Goal: Transaction & Acquisition: Purchase product/service

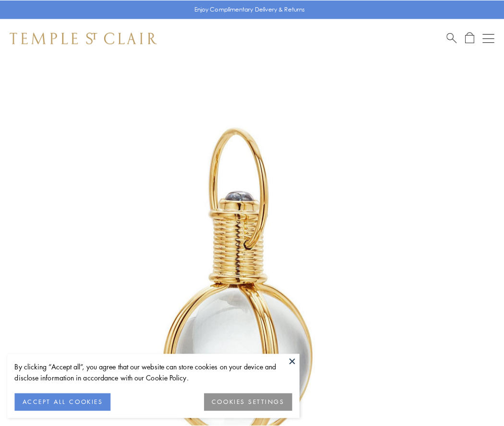
scroll to position [251, 0]
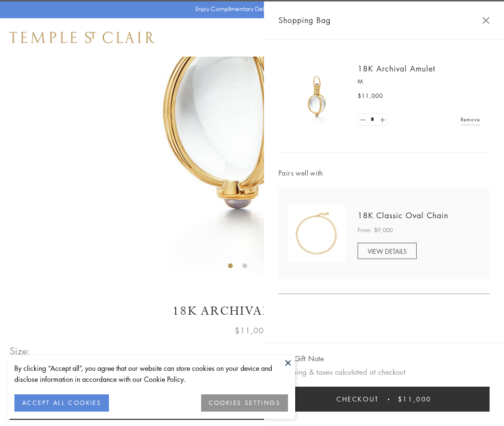
click at [384, 400] on button "Checkout $11,000" at bounding box center [384, 399] width 211 height 25
